Goal: Information Seeking & Learning: Learn about a topic

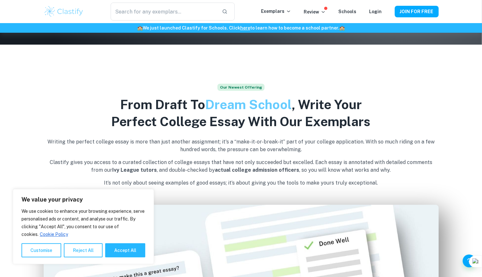
scroll to position [317, 0]
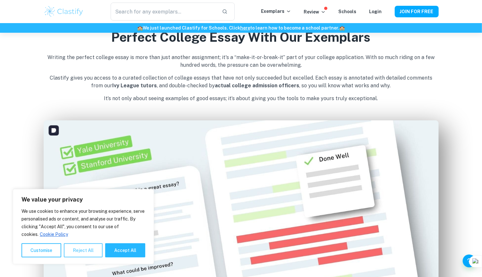
click at [92, 252] on button "Reject All" at bounding box center [83, 250] width 39 height 14
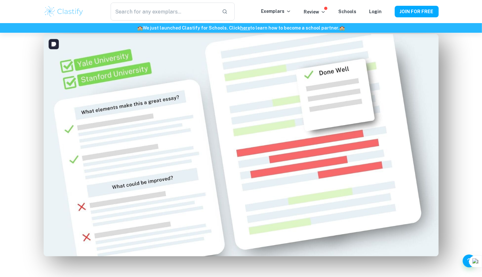
scroll to position [381, 0]
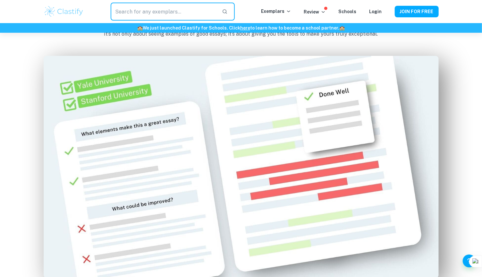
click at [208, 12] on input "text" at bounding box center [164, 12] width 106 height 18
click at [273, 13] on p "Exemplars" at bounding box center [276, 11] width 30 height 7
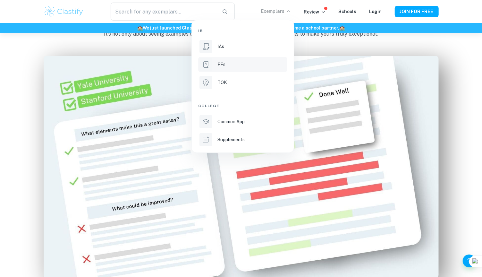
click at [234, 62] on div "EEs" at bounding box center [251, 64] width 69 height 7
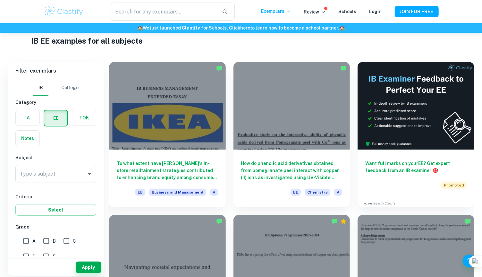
scroll to position [21, 0]
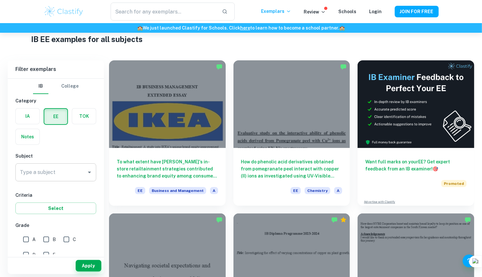
click at [64, 171] on input "Type a subject" at bounding box center [50, 172] width 65 height 12
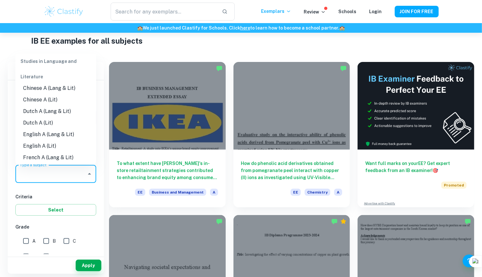
scroll to position [0, 0]
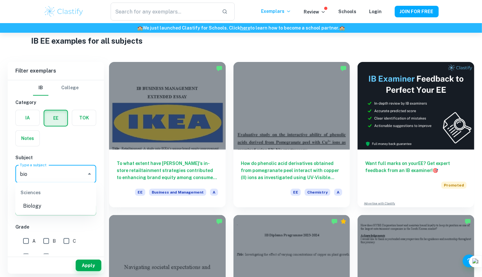
click at [33, 204] on li "Biology" at bounding box center [55, 206] width 81 height 12
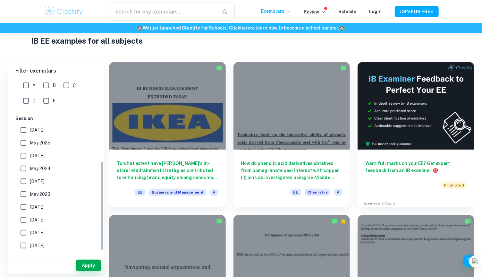
scroll to position [159, 0]
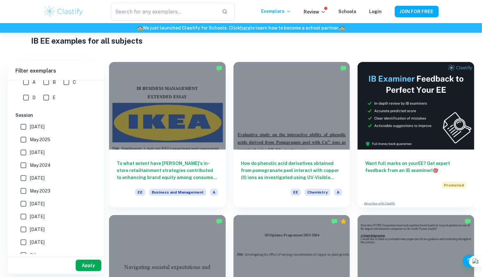
type input "Biology"
click at [86, 262] on button "Apply" at bounding box center [89, 265] width 26 height 12
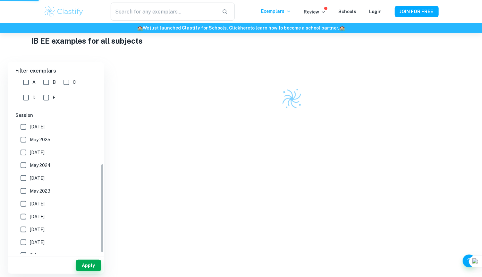
scroll to position [165, 0]
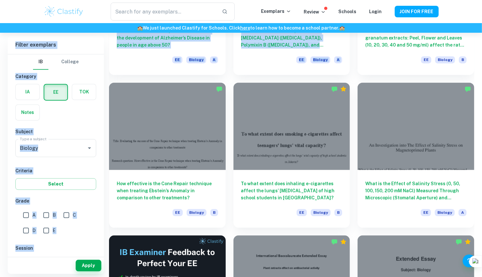
scroll to position [719, 0]
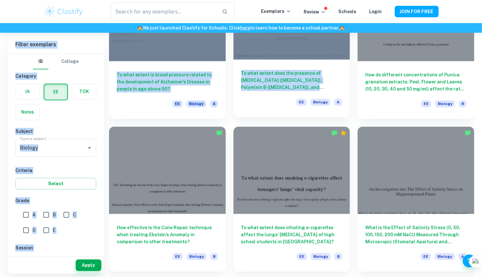
drag, startPoint x: 475, startPoint y: 66, endPoint x: 347, endPoint y: 87, distance: 129.6
copy div "Loremi Dolors ametconse AD Elitsed Doeiusmo TE IN UTL Etdol Magnaal Enim a mini…"
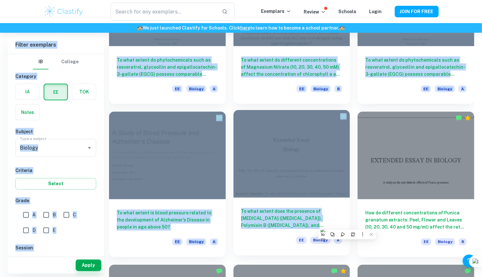
scroll to position [574, 0]
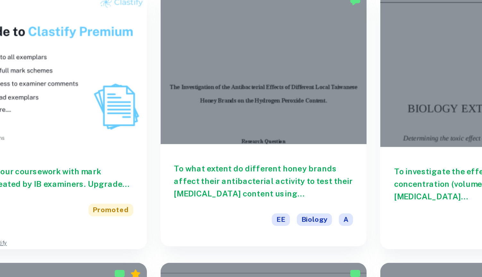
scroll to position [350, 0]
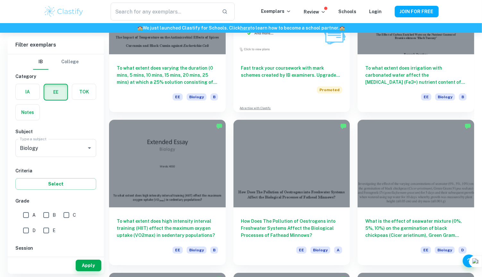
scroll to position [1184, 0]
